Goal: Navigation & Orientation: Find specific page/section

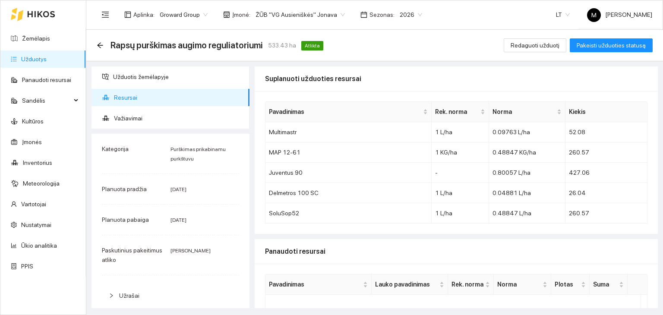
click at [36, 56] on link "Užduotys" at bounding box center [33, 59] width 25 height 7
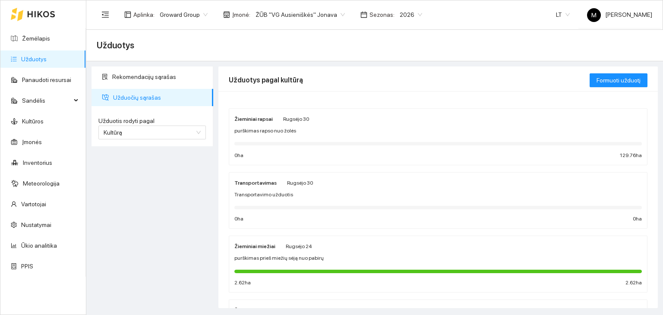
click at [33, 60] on link "Užduotys" at bounding box center [33, 59] width 25 height 7
click at [44, 36] on link "Žemėlapis" at bounding box center [36, 38] width 28 height 7
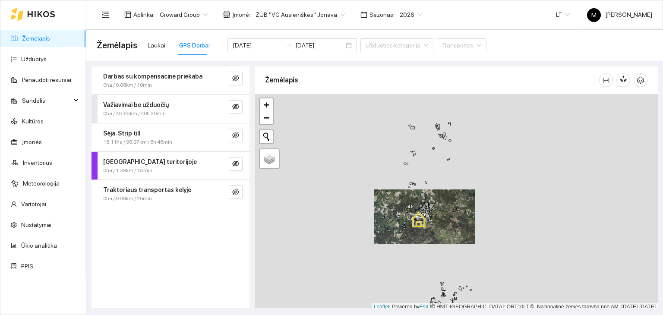
scroll to position [2, 0]
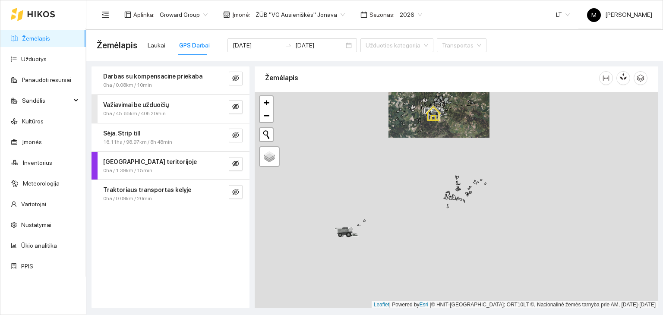
drag, startPoint x: 408, startPoint y: 275, endPoint x: 423, endPoint y: 154, distance: 121.9
click at [423, 154] on div at bounding box center [456, 200] width 403 height 217
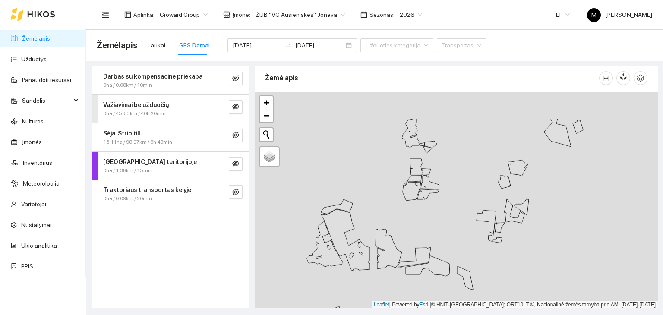
drag, startPoint x: 511, startPoint y: 188, endPoint x: 424, endPoint y: 217, distance: 91.6
click at [424, 217] on div at bounding box center [456, 200] width 403 height 217
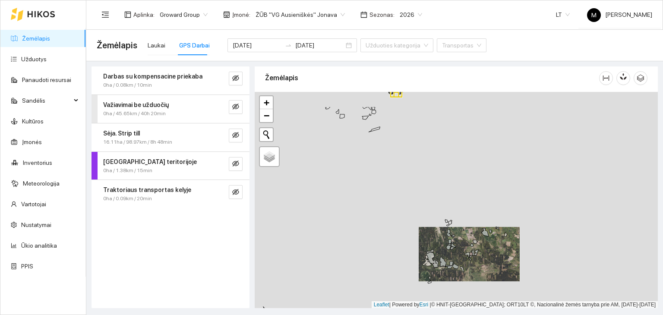
drag, startPoint x: 512, startPoint y: 148, endPoint x: 496, endPoint y: 242, distance: 95.5
click at [496, 242] on div at bounding box center [456, 200] width 403 height 217
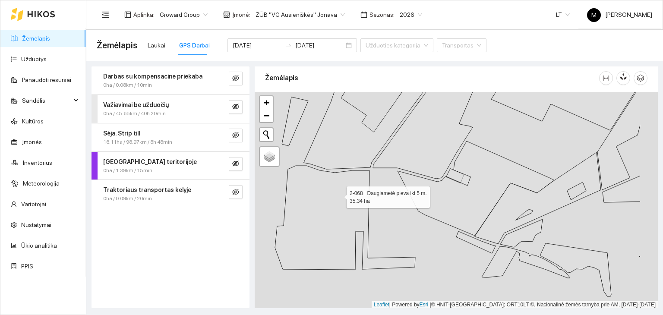
drag, startPoint x: 399, startPoint y: 175, endPoint x: 336, endPoint y: 192, distance: 65.7
click at [336, 192] on icon at bounding box center [345, 218] width 140 height 104
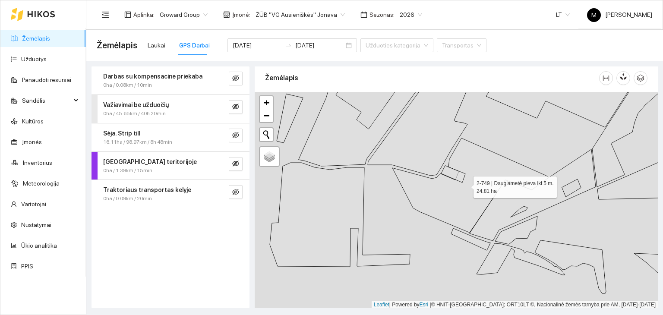
click at [433, 200] on icon at bounding box center [470, 185] width 157 height 95
click at [310, 221] on icon at bounding box center [340, 215] width 140 height 104
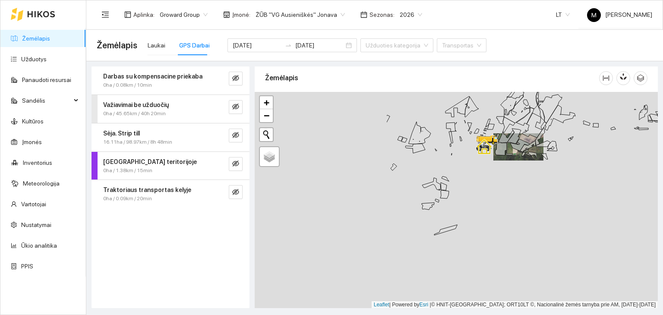
drag, startPoint x: 326, startPoint y: 237, endPoint x: 504, endPoint y: 194, distance: 183.0
click at [504, 194] on div at bounding box center [456, 200] width 403 height 217
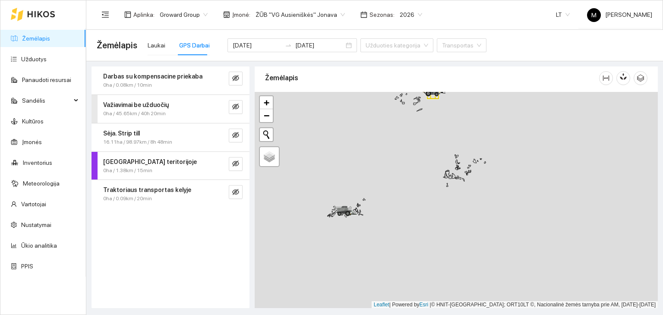
drag, startPoint x: 497, startPoint y: 292, endPoint x: 458, endPoint y: 192, distance: 108.2
click at [458, 192] on div at bounding box center [456, 200] width 403 height 217
drag, startPoint x: 344, startPoint y: 206, endPoint x: 658, endPoint y: 160, distance: 317.7
click at [658, 160] on div "Žemėlapis" at bounding box center [456, 187] width 408 height 242
drag, startPoint x: 629, startPoint y: 171, endPoint x: 266, endPoint y: 249, distance: 371.4
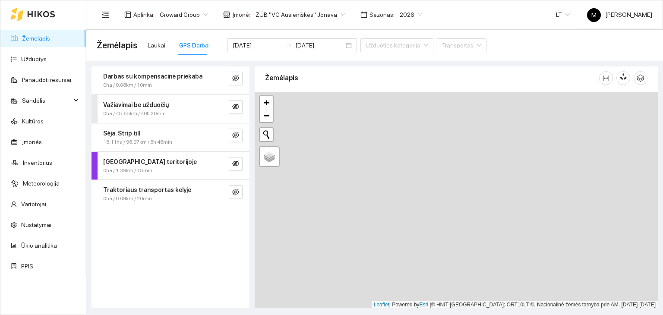
click at [268, 250] on div at bounding box center [456, 200] width 403 height 217
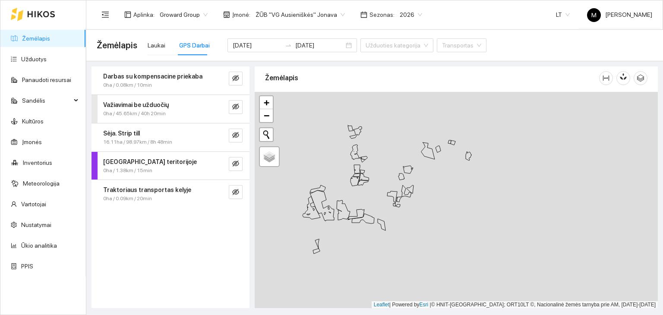
drag, startPoint x: 341, startPoint y: 173, endPoint x: 372, endPoint y: 195, distance: 38.3
click at [372, 195] on div at bounding box center [456, 200] width 403 height 217
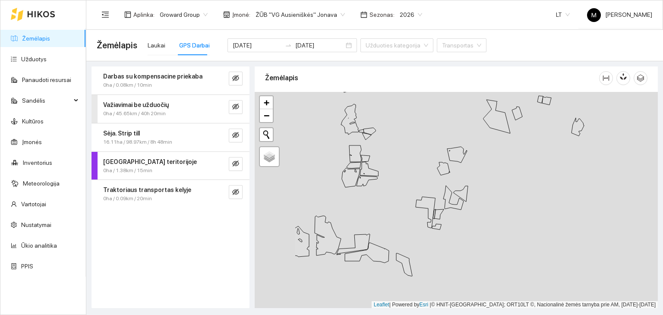
drag, startPoint x: 325, startPoint y: 205, endPoint x: 371, endPoint y: 218, distance: 48.1
click at [406, 210] on div at bounding box center [456, 200] width 403 height 217
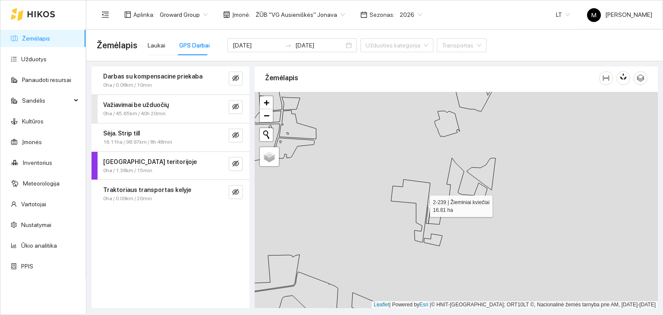
click at [422, 204] on icon at bounding box center [410, 211] width 39 height 63
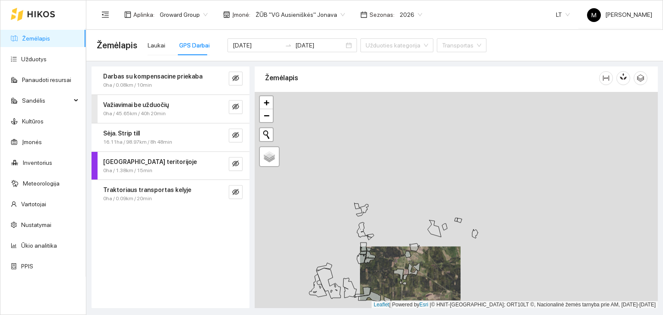
drag, startPoint x: 395, startPoint y: 145, endPoint x: 393, endPoint y: 241, distance: 95.4
click at [393, 241] on div at bounding box center [456, 200] width 403 height 217
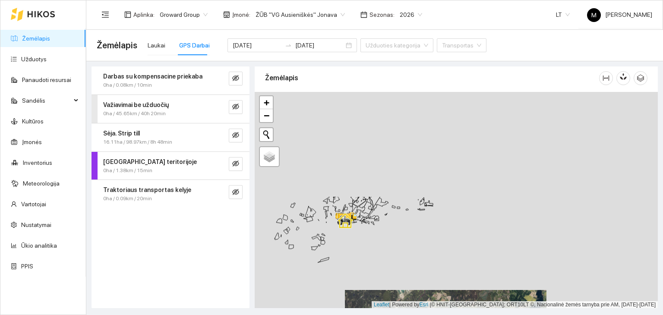
drag, startPoint x: 351, startPoint y: 144, endPoint x: 354, endPoint y: 271, distance: 126.5
click at [354, 271] on div at bounding box center [456, 200] width 403 height 217
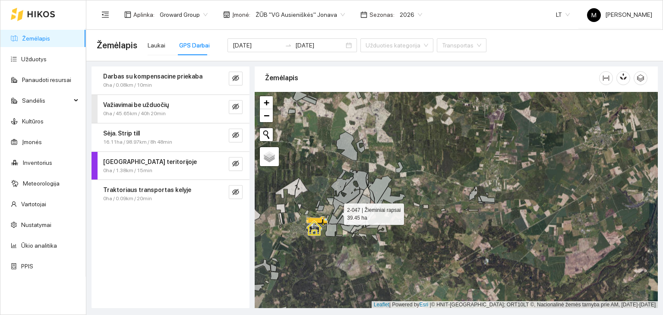
drag, startPoint x: 335, startPoint y: 218, endPoint x: 338, endPoint y: 223, distance: 6.0
click at [335, 218] on icon at bounding box center [337, 211] width 16 height 26
click at [341, 218] on icon at bounding box center [344, 217] width 14 height 15
click at [30, 41] on link "Žemėlapis" at bounding box center [36, 38] width 28 height 7
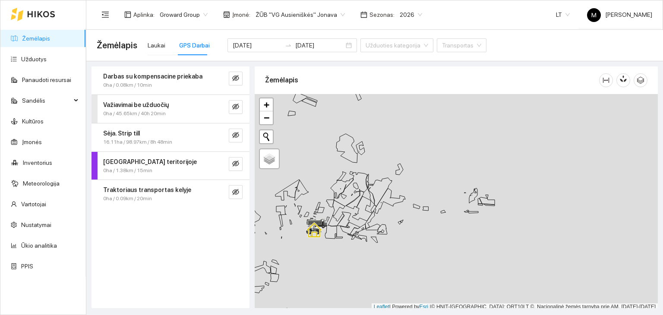
click at [124, 48] on span "Žemėlapis" at bounding box center [117, 45] width 41 height 14
click at [161, 42] on div "Laukai" at bounding box center [157, 45] width 18 height 9
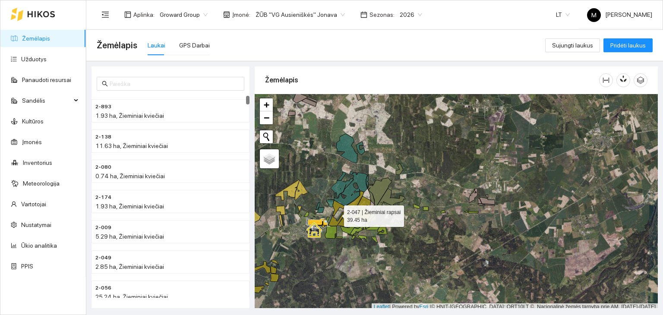
scroll to position [2, 0]
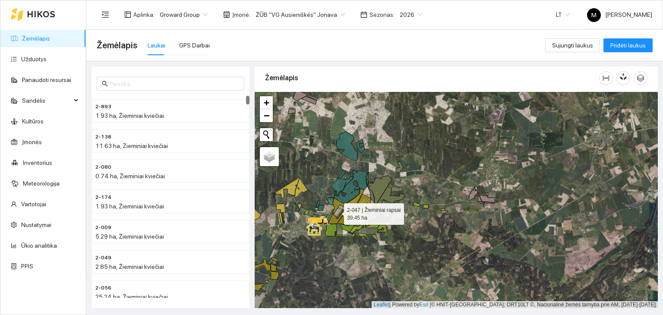
click at [333, 222] on icon at bounding box center [337, 211] width 16 height 26
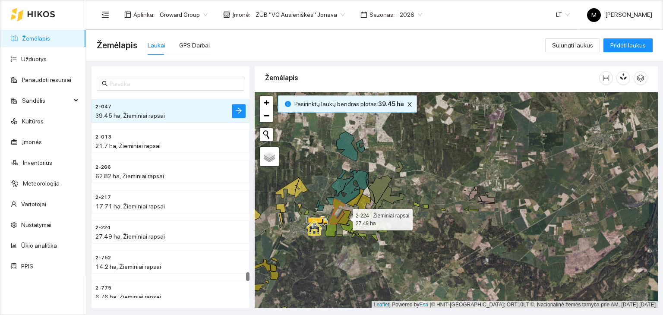
click at [345, 218] on icon at bounding box center [344, 217] width 14 height 15
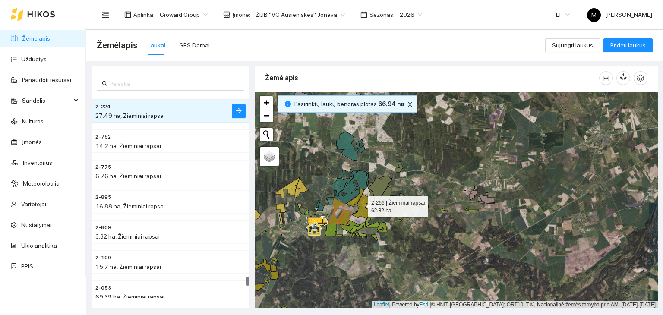
click at [361, 204] on icon at bounding box center [362, 206] width 20 height 25
